Goal: Navigation & Orientation: Go to known website

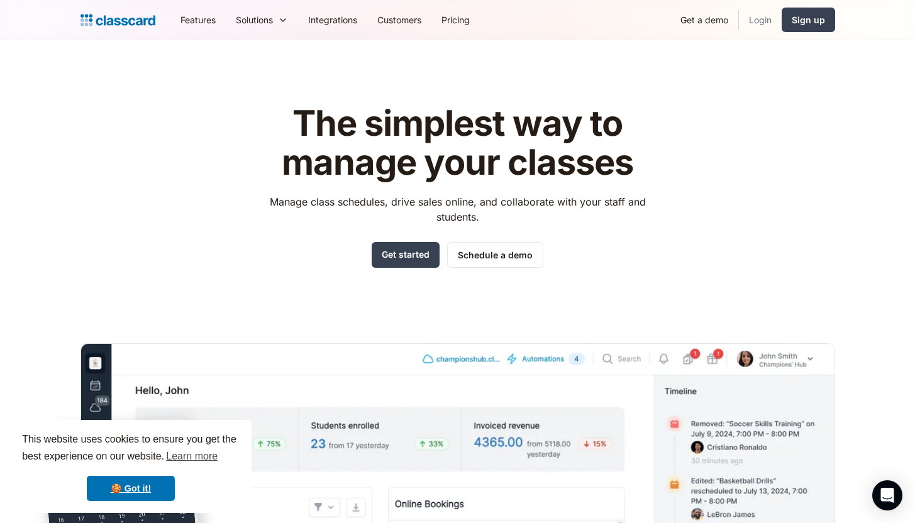
click at [760, 19] on link "Login" at bounding box center [760, 20] width 43 height 28
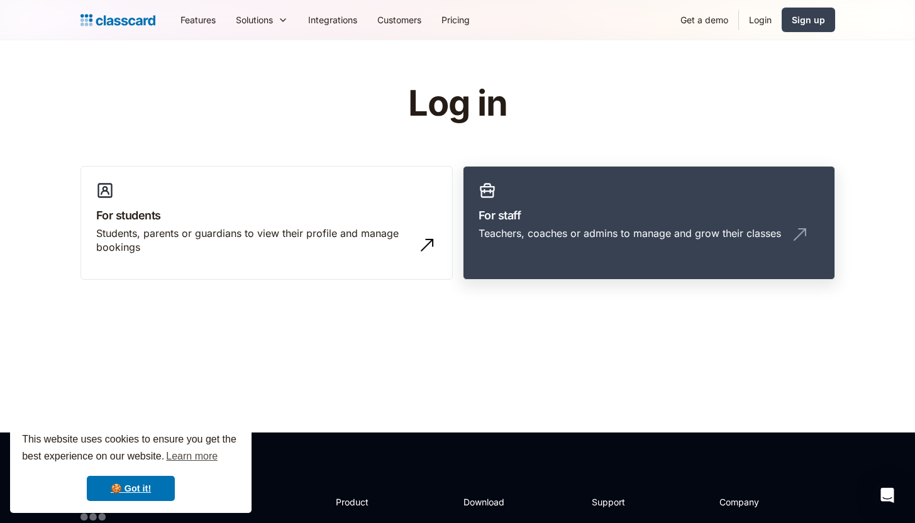
click at [516, 231] on div "Teachers, coaches or admins to manage and grow their classes" at bounding box center [630, 233] width 303 height 14
